Goal: Information Seeking & Learning: Find specific fact

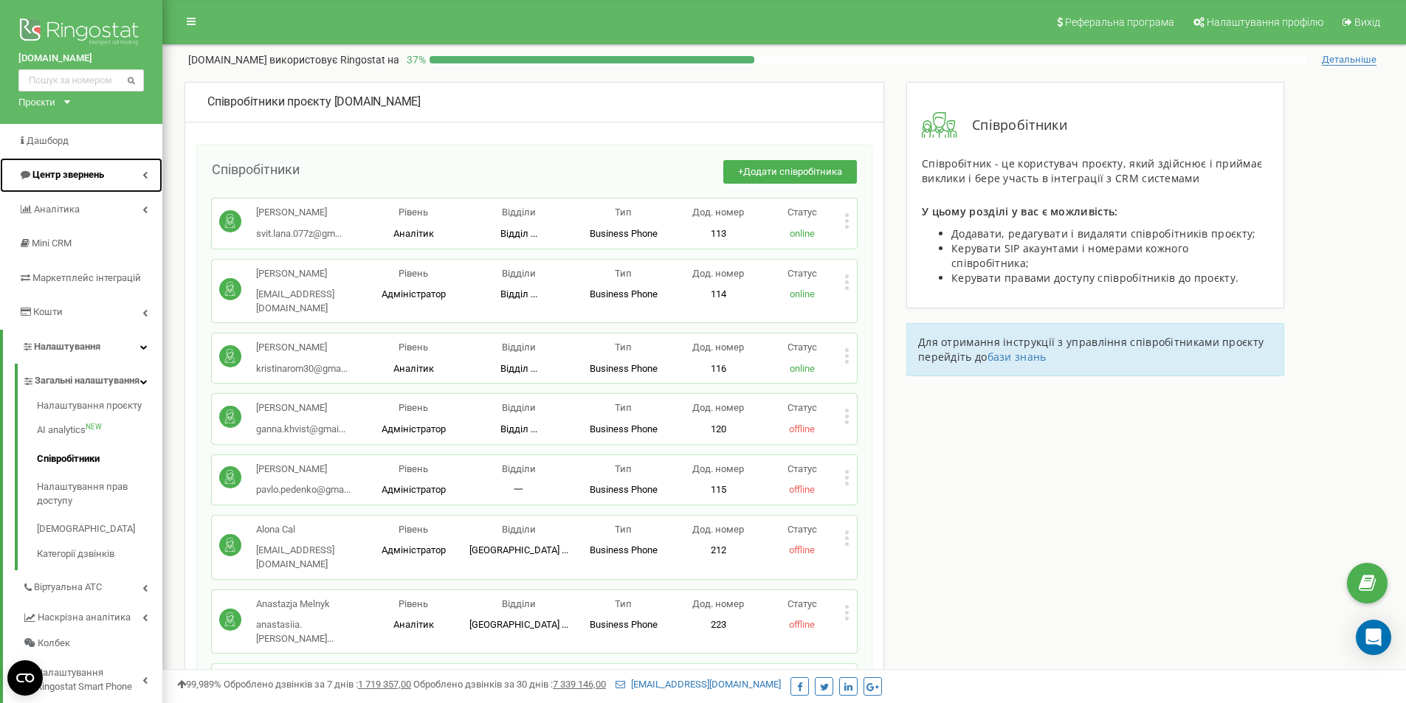
click at [53, 178] on span "Центр звернень" at bounding box center [68, 174] width 72 height 11
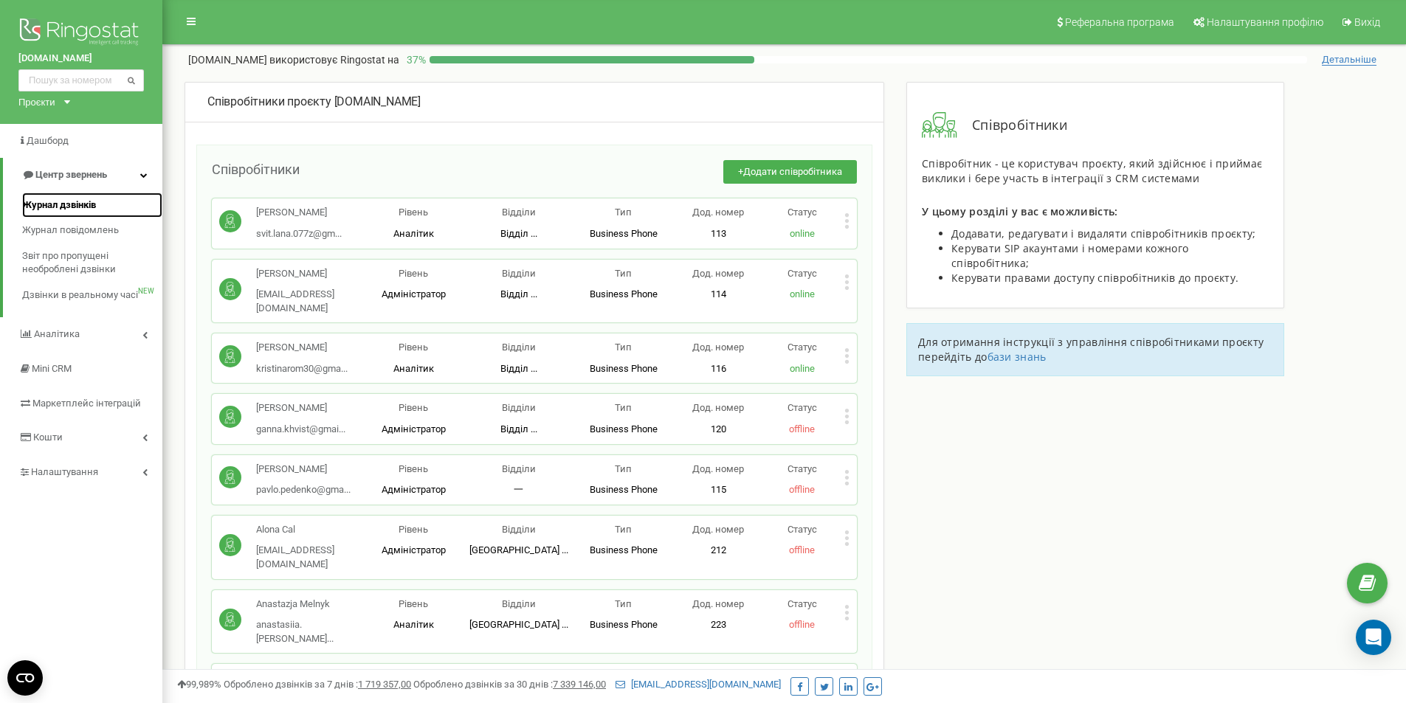
click at [53, 199] on span "Журнал дзвінків" at bounding box center [59, 205] width 74 height 14
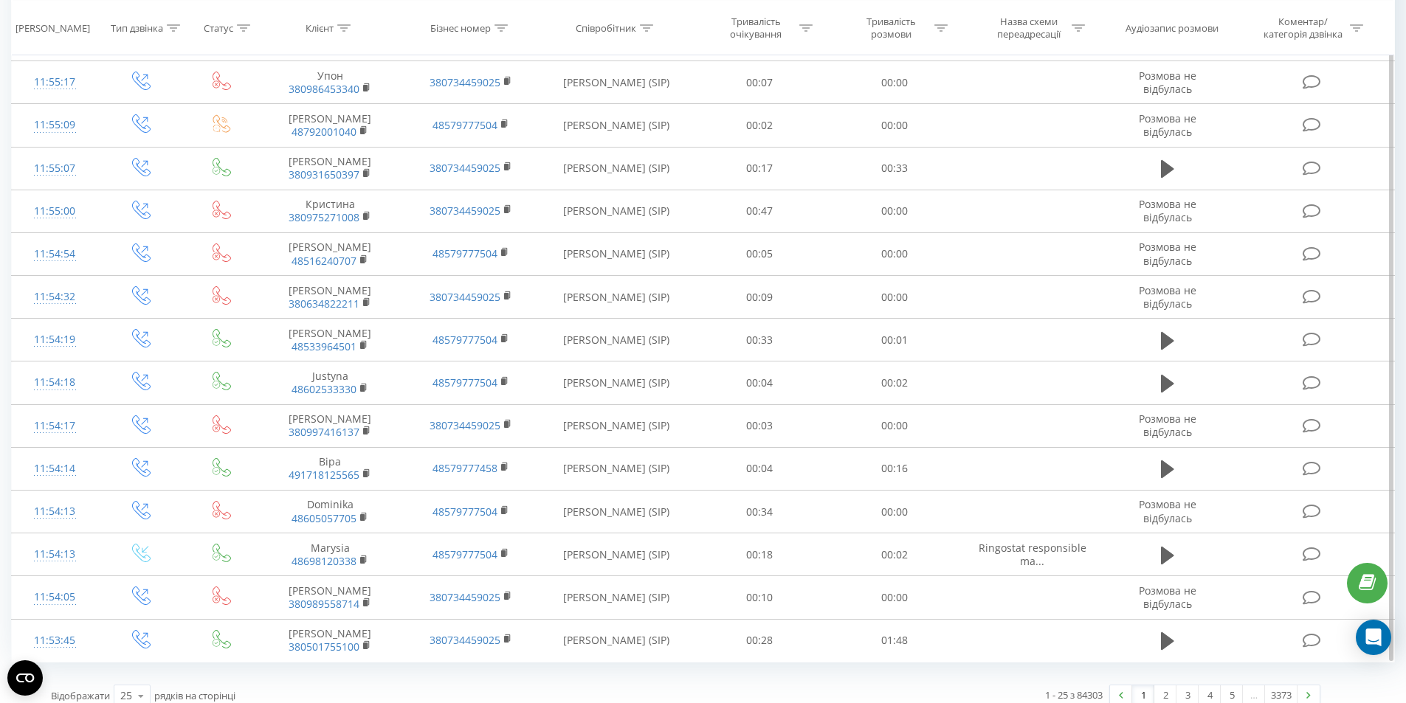
scroll to position [1149, 0]
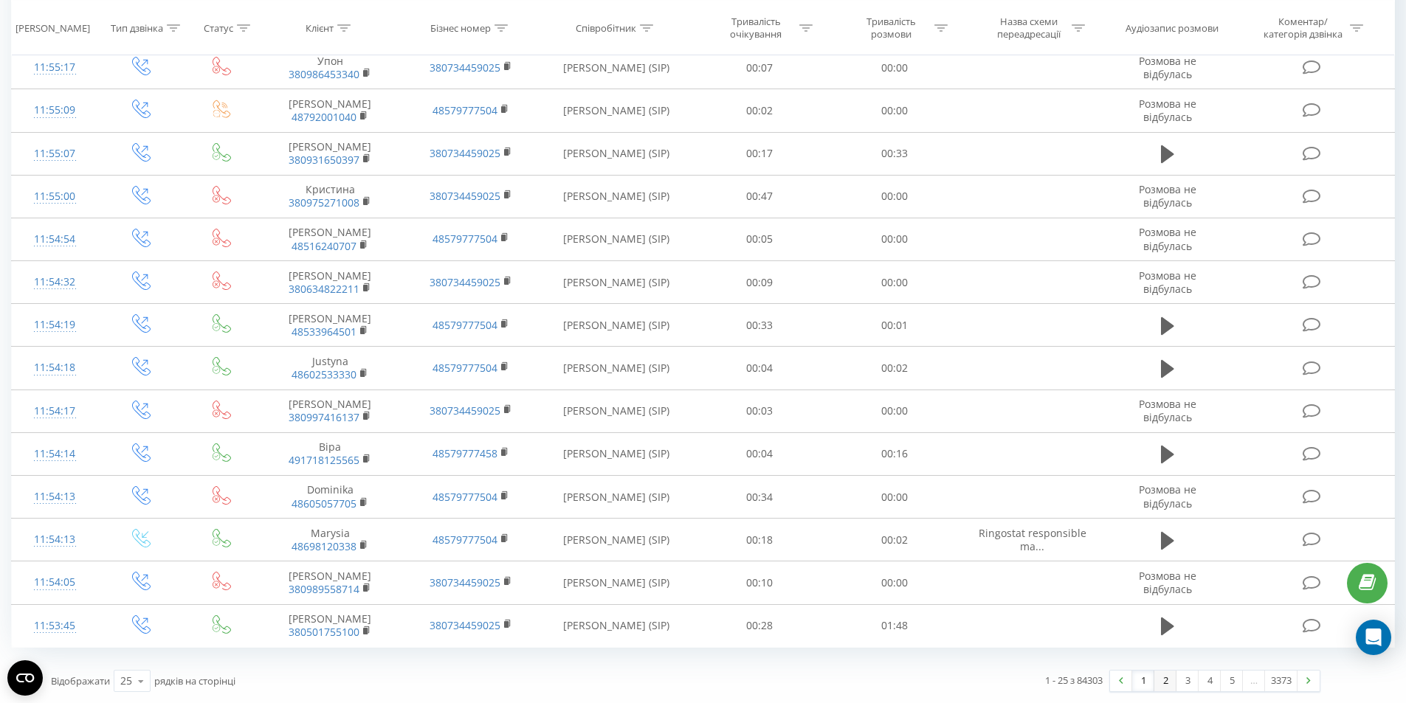
click at [1161, 683] on link "2" at bounding box center [1165, 681] width 22 height 21
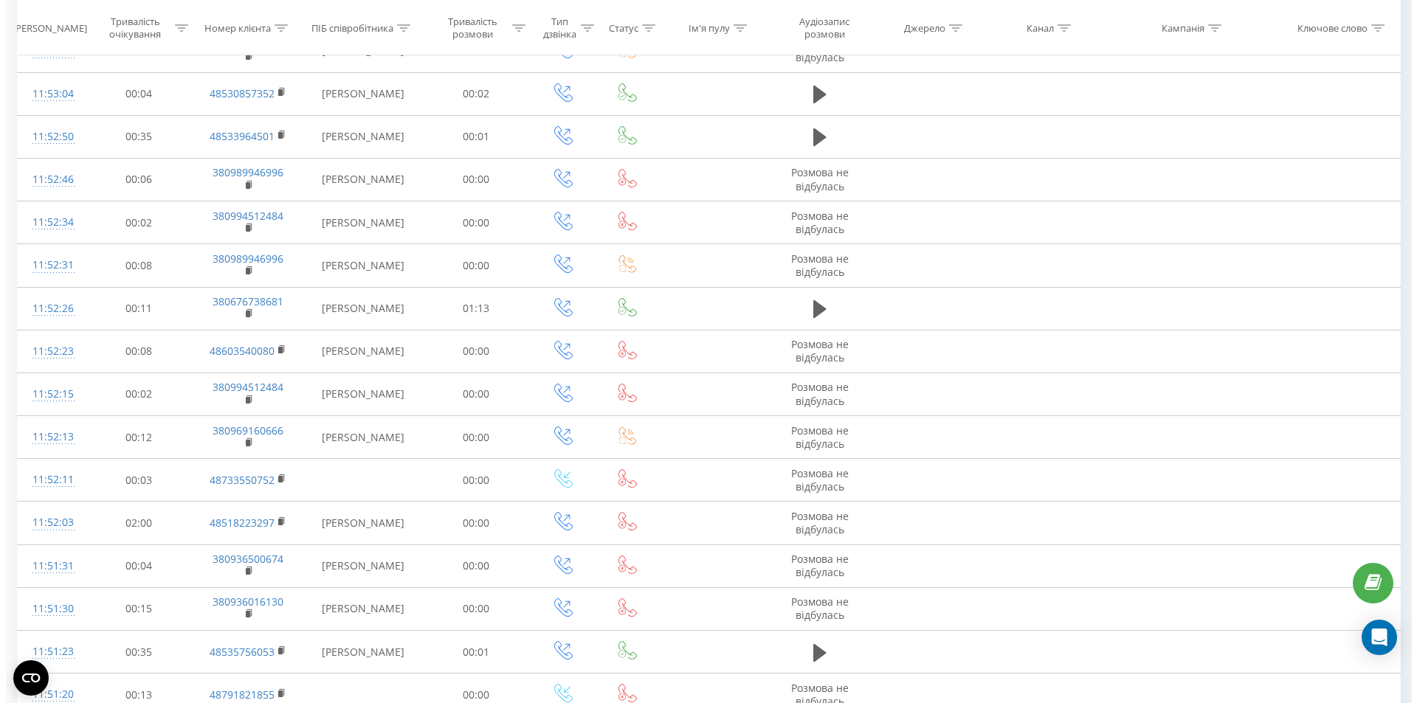
scroll to position [1116, 0]
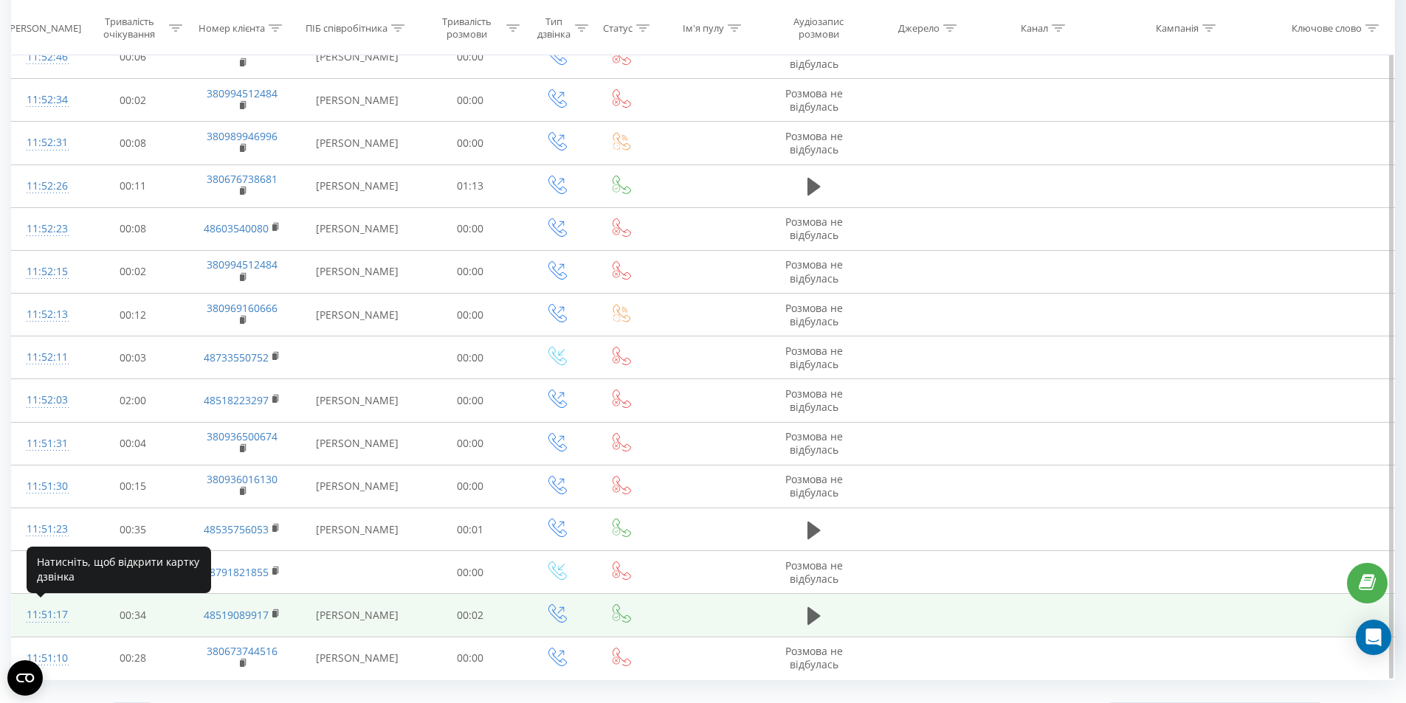
click at [46, 615] on div "11:51:17" at bounding box center [46, 615] width 38 height 29
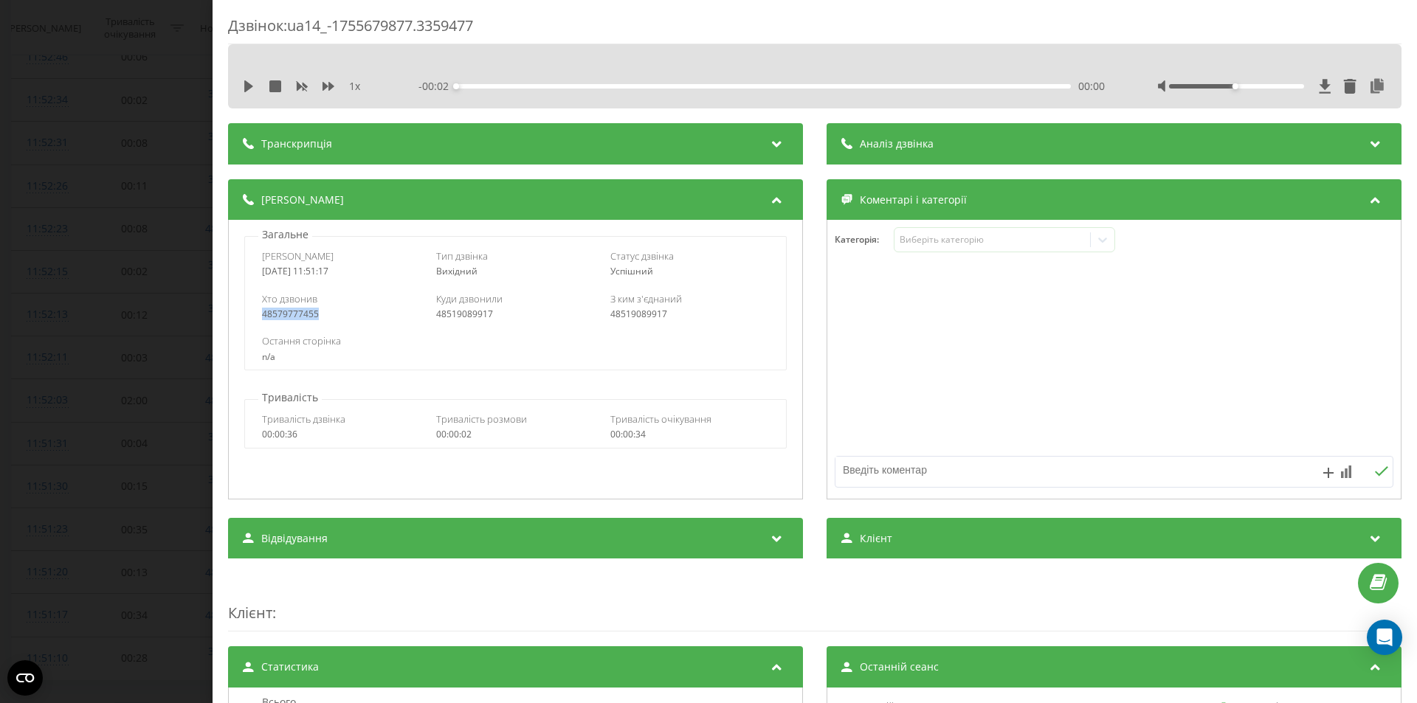
drag, startPoint x: 322, startPoint y: 313, endPoint x: 263, endPoint y: 315, distance: 58.3
click at [263, 315] on div "48579777455" at bounding box center [341, 314] width 159 height 10
copy div "48579777455"
